Goal: Submit feedback/report problem

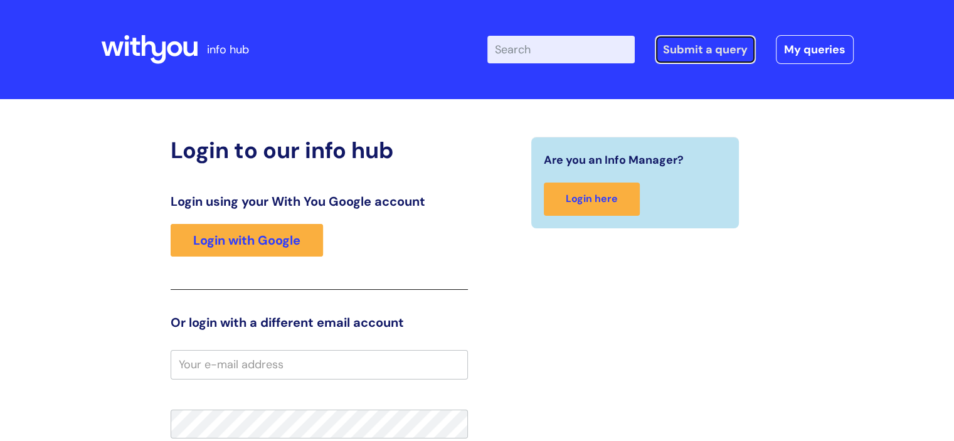
click at [691, 52] on link "Submit a query" at bounding box center [705, 49] width 101 height 29
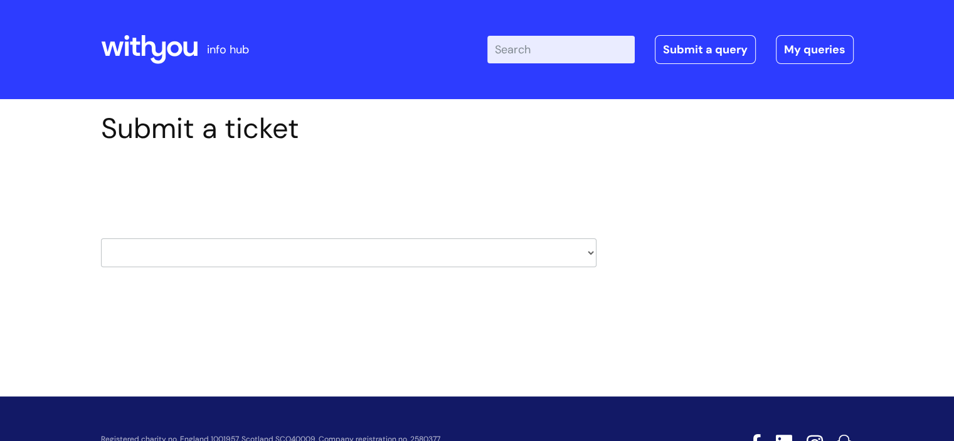
click at [586, 253] on select "HR / People IT and Support Clinical Drug Alerts Finance Accounts Data Support T…" at bounding box center [348, 252] width 495 height 29
select select "protector_lone_working"
click at [101, 238] on select "HR / People IT and Support Clinical Drug Alerts Finance Accounts Data Support T…" at bounding box center [348, 252] width 495 height 29
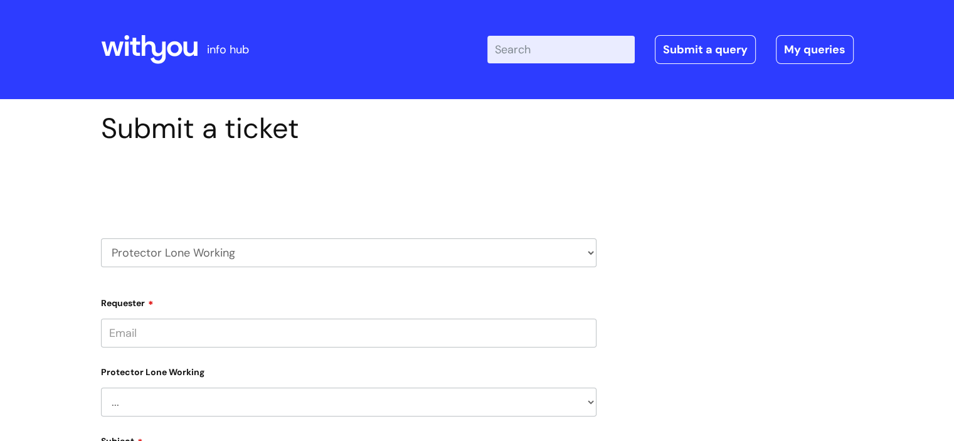
click at [492, 328] on input "Requester" at bounding box center [348, 333] width 495 height 29
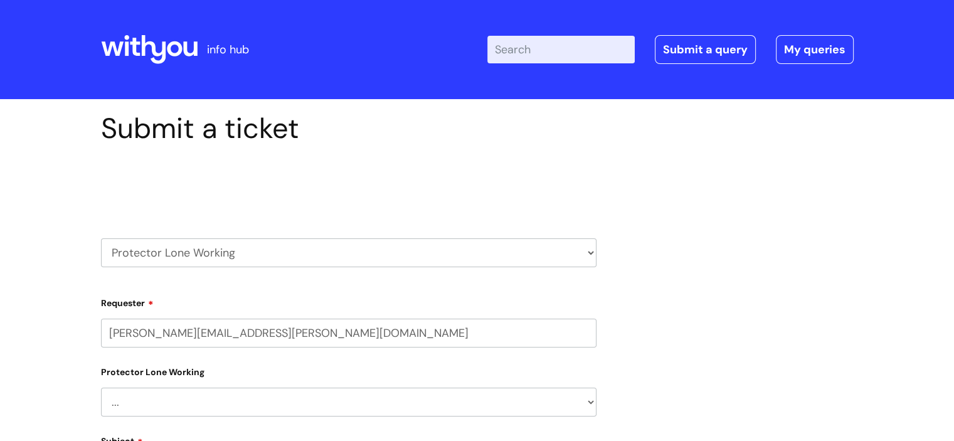
type input "[PERSON_NAME][EMAIL_ADDRESS][PERSON_NAME][DOMAIN_NAME]"
click at [443, 396] on select "... Changes for Lone Working staff General enquiries" at bounding box center [348, 407] width 495 height 29
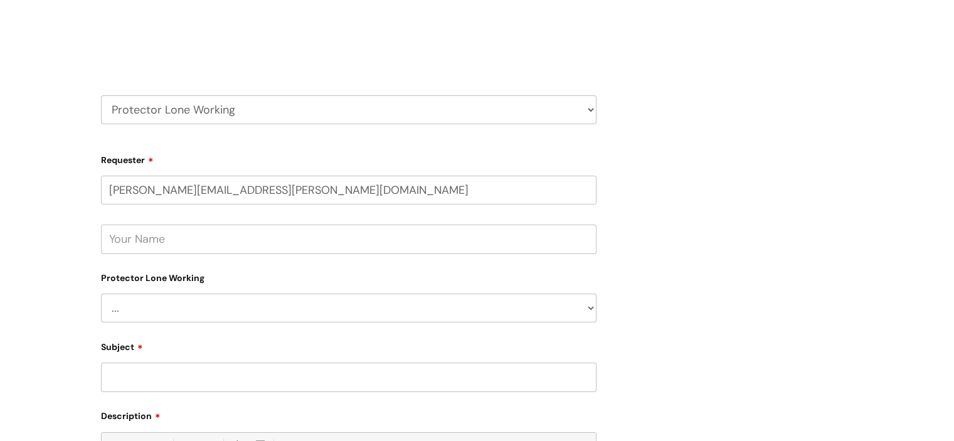
scroll to position [149, 0]
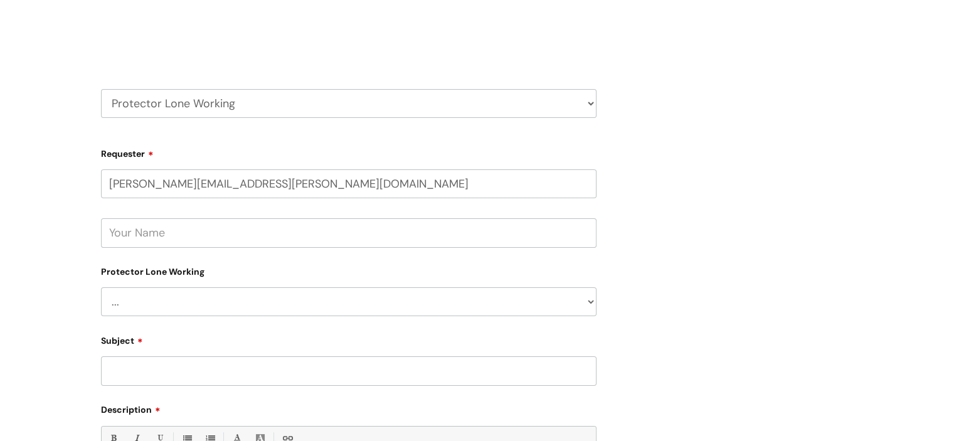
click at [586, 304] on select "... Changes for Lone Working staff General enquiries" at bounding box center [348, 301] width 495 height 29
select select "General enquiries"
click at [101, 287] on select "... Changes for Lone Working staff General enquiries" at bounding box center [348, 301] width 495 height 29
click at [257, 369] on input "Subject" at bounding box center [348, 370] width 495 height 29
click at [253, 369] on input "Subject" at bounding box center [348, 370] width 495 height 29
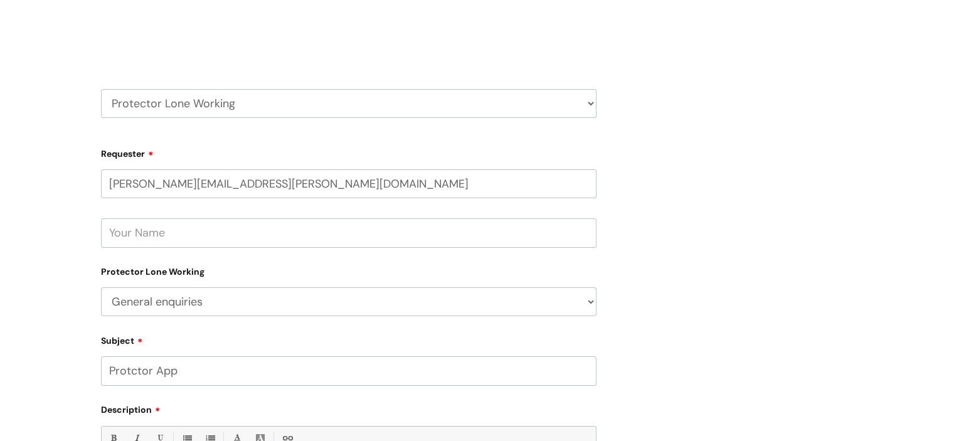
click at [129, 371] on input "Protctor App" at bounding box center [348, 370] width 495 height 29
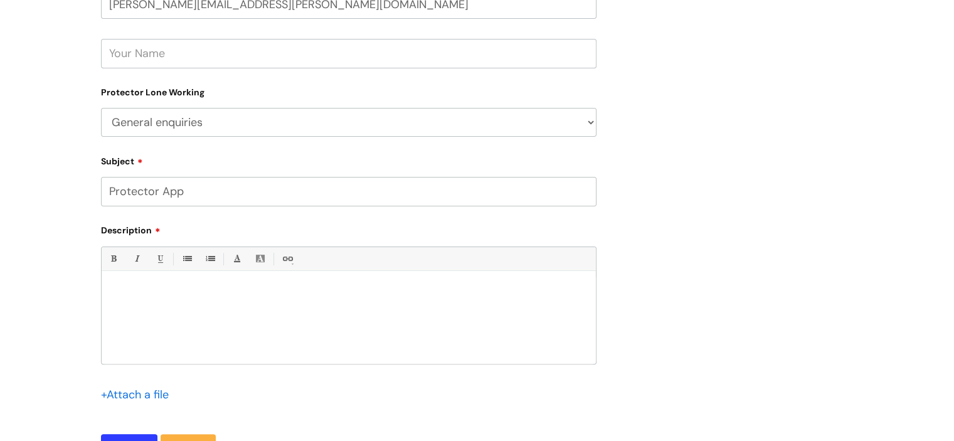
scroll to position [336, 0]
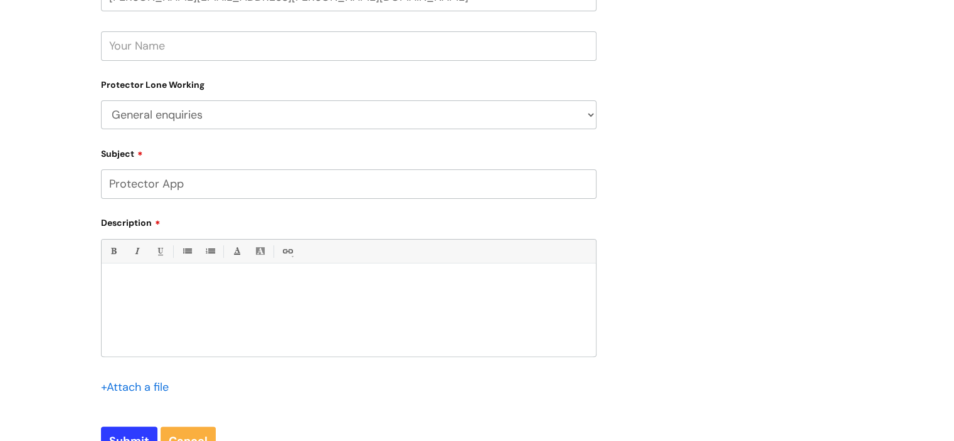
type input "Protector App"
click at [278, 292] on div at bounding box center [349, 313] width 494 height 87
click at [266, 285] on p "Hi, the protector app is not working for th majority of staff (Bar 1 staff memb…" at bounding box center [348, 284] width 475 height 11
click at [430, 285] on p "Hi, the protector app is not working for the majority of staff (Bar 1 staff mem…" at bounding box center [348, 284] width 475 height 11
click at [446, 286] on p "Hi, the protector app is not working for the majority of staff (Bar 1 staff mem…" at bounding box center [348, 284] width 475 height 11
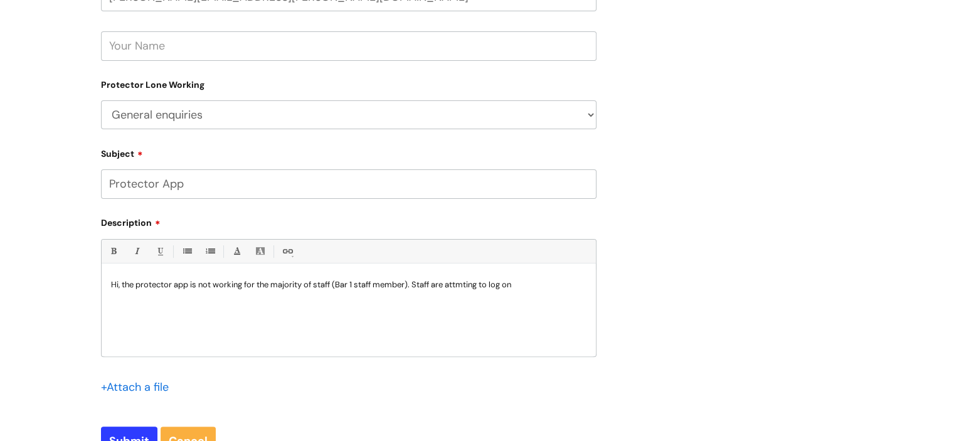
click at [459, 285] on p "Hi, the protector app is not working for the majority of staff (Bar 1 staff mem…" at bounding box center [348, 284] width 475 height 11
click at [538, 284] on p "Hi, the protector app is not working for the majority of staff (Bar 1 staff mem…" at bounding box center [348, 284] width 475 height 11
click at [482, 285] on p "Hi, the protector app is not working for the majority of staff (Bar 1 staff mem…" at bounding box center [348, 290] width 475 height 23
click at [267, 299] on p "Hi, the protector app is not working for the majority of staff (Bar 1 staff mem…" at bounding box center [348, 290] width 475 height 23
click at [274, 297] on p "Hi, the protector app is not working for the majority of staff (Bar 1 staff mem…" at bounding box center [348, 290] width 475 height 23
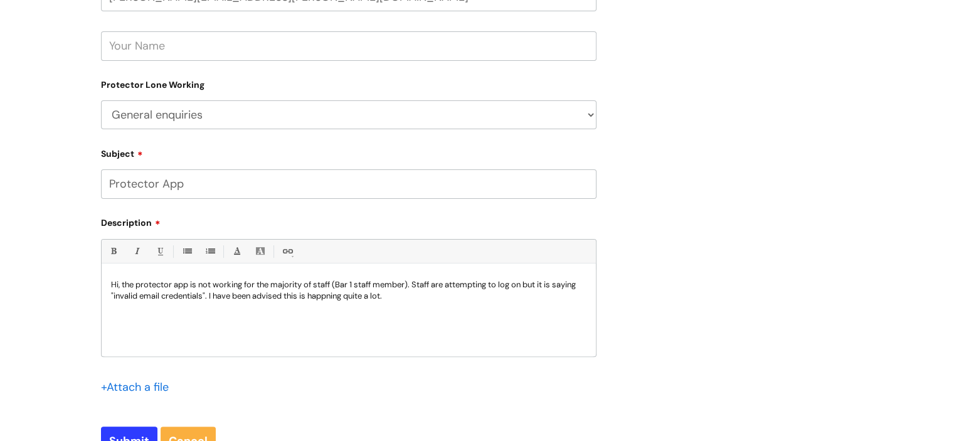
click at [324, 295] on p "Hi, the protector app is not working for the majority of staff (Bar 1 staff mem…" at bounding box center [348, 290] width 475 height 23
click at [400, 299] on p "Hi, the protector app is not working for the majority of staff (Bar 1 staff mem…" at bounding box center [348, 290] width 475 height 23
click at [130, 434] on input "Submit" at bounding box center [129, 441] width 56 height 29
type input "Please Wait..."
